Goal: Check status: Check status

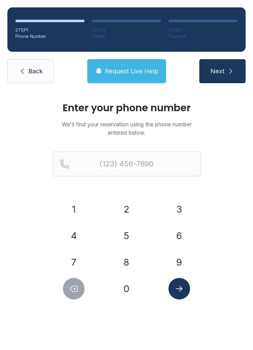
click at [130, 269] on button "8" at bounding box center [127, 262] width 22 height 22
click at [76, 237] on button "4" at bounding box center [74, 236] width 22 height 22
click at [180, 209] on button "3" at bounding box center [179, 209] width 22 height 22
click at [183, 258] on button "9" at bounding box center [179, 262] width 22 height 22
click at [172, 205] on button "3" at bounding box center [179, 209] width 22 height 22
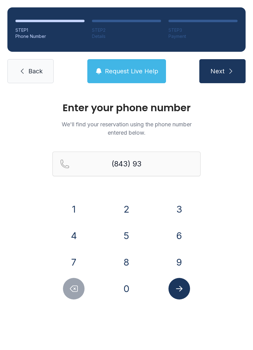
click at [76, 234] on button "4" at bounding box center [74, 236] width 22 height 22
click at [125, 288] on button "0" at bounding box center [127, 289] width 22 height 22
click at [179, 212] on button "3" at bounding box center [179, 209] width 22 height 22
click at [75, 206] on button "1" at bounding box center [74, 209] width 22 height 22
click at [125, 239] on button "5" at bounding box center [127, 236] width 22 height 22
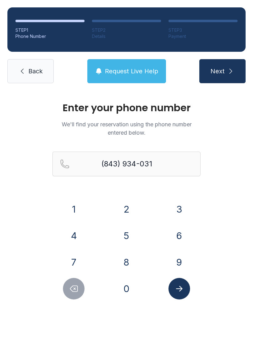
type input "[PHONE_NUMBER]"
click at [178, 289] on icon "Submit lookup form" at bounding box center [179, 289] width 6 height 6
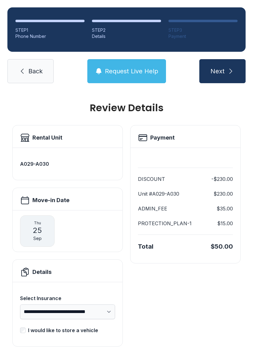
click at [133, 68] on span "Request Live Help" at bounding box center [131, 71] width 53 height 9
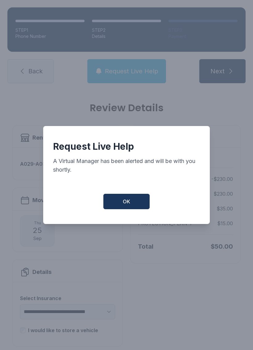
click at [138, 204] on button "OK" at bounding box center [126, 201] width 46 height 15
